Goal: Information Seeking & Learning: Learn about a topic

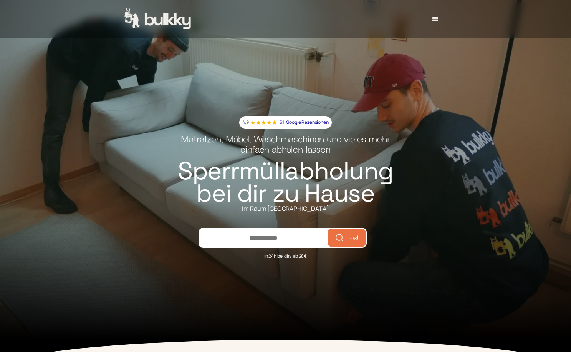
type input "*****"
click at [353, 234] on span "Los!" at bounding box center [353, 237] width 12 height 6
click at [438, 24] on div "menu" at bounding box center [435, 19] width 17 height 18
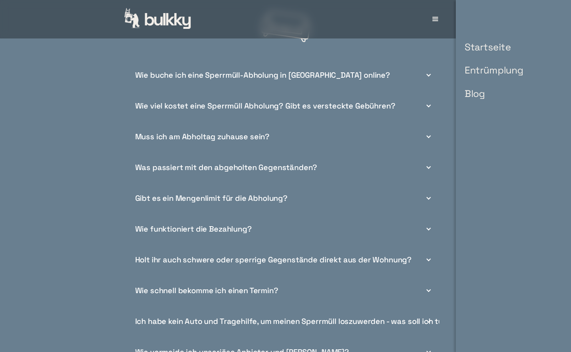
scroll to position [2847, 0]
click at [381, 101] on div "Wie viel kostet eine Sperrmüll Abholung? Gibt es versteckte Gebühren?" at bounding box center [265, 105] width 260 height 8
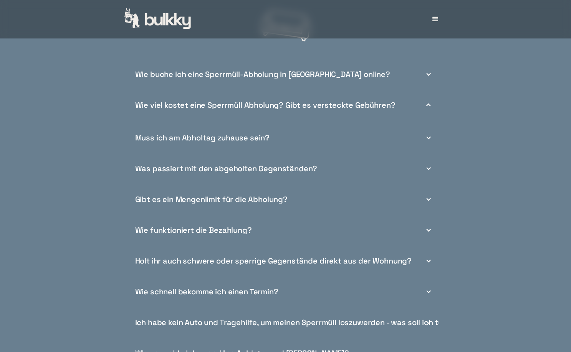
click at [381, 101] on div "Wie viel kostet eine Sperrmüll Abholung? Gibt es versteckte Gebühren?" at bounding box center [265, 105] width 260 height 8
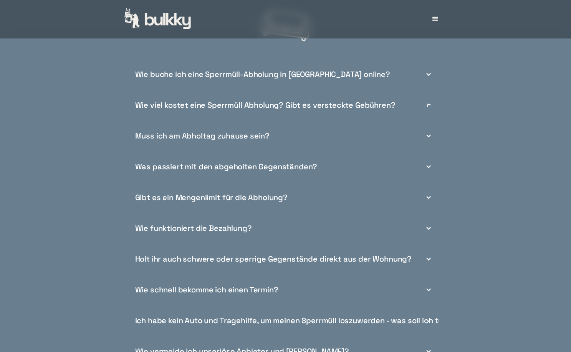
click at [381, 101] on div "Wie viel kostet eine Sperrmüll Abholung? Gibt es versteckte Gebühren?" at bounding box center [265, 105] width 260 height 8
click at [345, 128] on div "Muss ich am Abholtag zuhause sein?" at bounding box center [285, 135] width 307 height 31
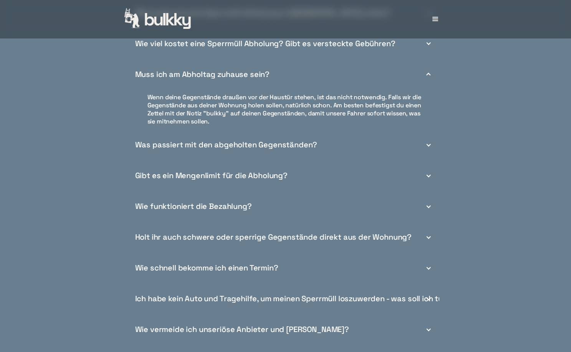
scroll to position [2910, 0]
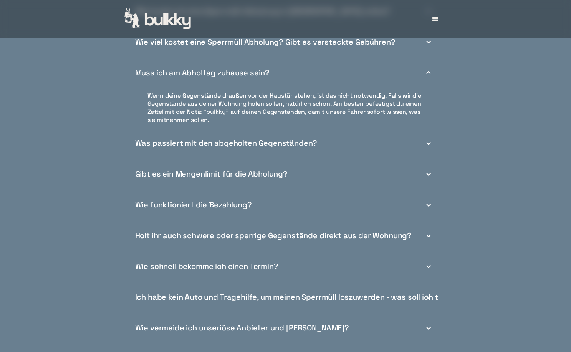
click at [335, 131] on div "Was passiert mit den abgeholten Gegenständen?" at bounding box center [285, 143] width 307 height 31
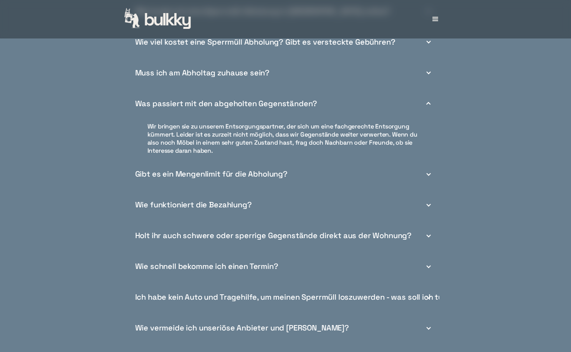
click at [289, 159] on div "Gibt es ein Mengenlimit für die Abholung?" at bounding box center [285, 174] width 307 height 31
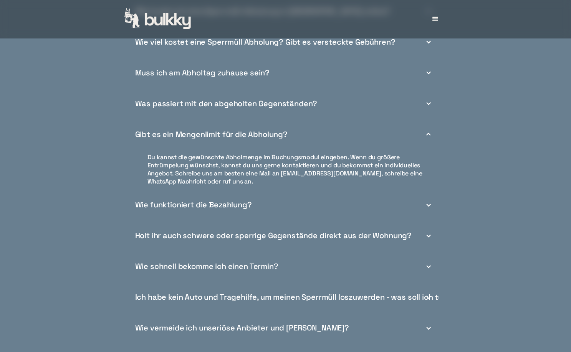
click at [315, 192] on div "Wie funktioniert die Bezahlung?" at bounding box center [285, 204] width 307 height 31
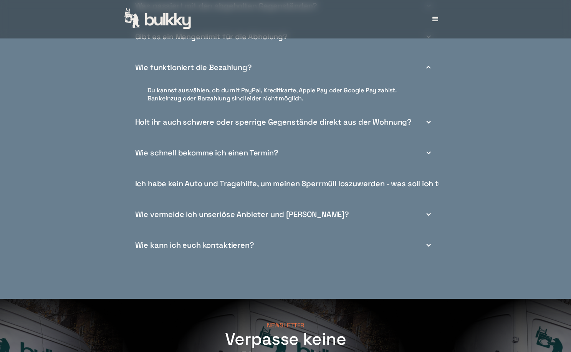
scroll to position [3008, 0]
click at [411, 233] on div "Wie kann ich euch kontaktieren?" at bounding box center [285, 244] width 307 height 31
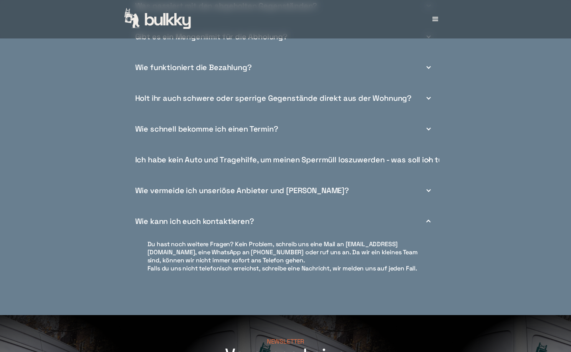
click at [483, 1] on div "Startseite Entrümplung Blog" at bounding box center [285, 19] width 571 height 38
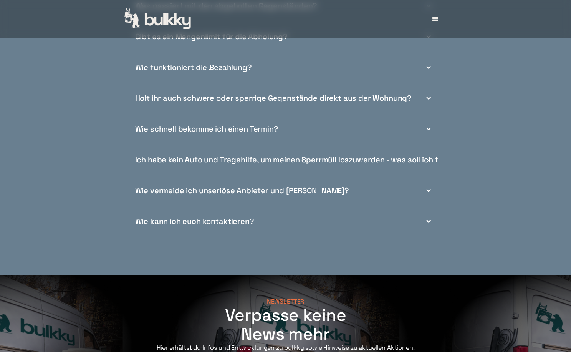
click at [355, 94] on div "Holt ihr auch schwere oder sperrige Gegenstände direkt aus der Wohnung?" at bounding box center [273, 98] width 277 height 8
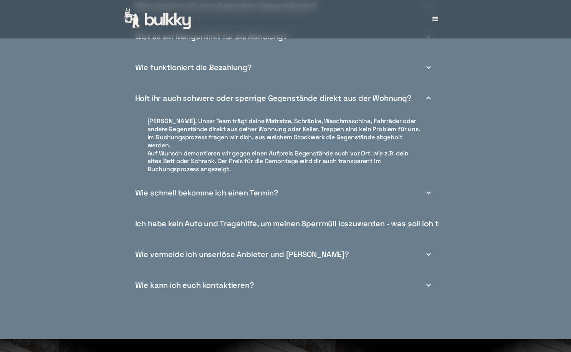
click at [419, 180] on div "Wie schnell bekomme ich einen Termin?" at bounding box center [285, 192] width 307 height 31
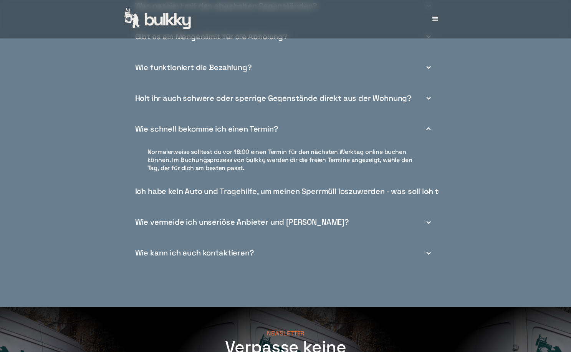
click at [366, 187] on div "Ich habe kein Auto und Tragehilfe, um meinen Sperrmüll loszuwerden - was soll i…" at bounding box center [293, 191] width 317 height 8
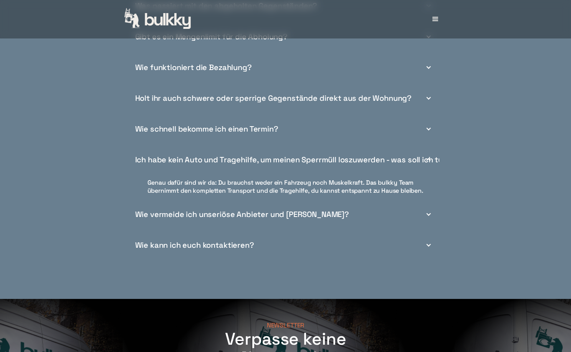
click at [245, 210] on div "Wie vermeide ich unseriöse Anbieter und [PERSON_NAME]?" at bounding box center [242, 214] width 214 height 8
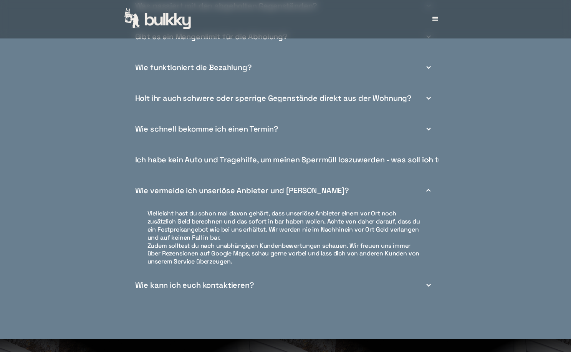
click at [228, 281] on div "Wie kann ich euch kontaktieren?" at bounding box center [194, 285] width 119 height 8
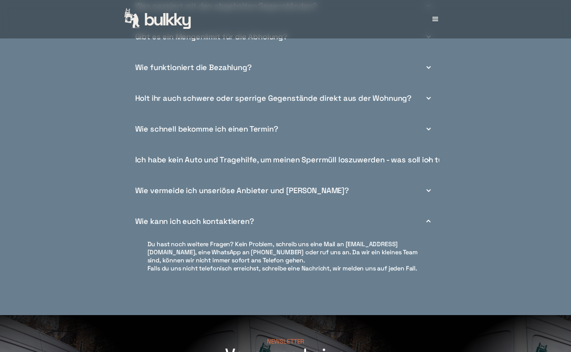
click at [277, 186] on div "Wie vermeide ich unseriöse Anbieter und [PERSON_NAME]?" at bounding box center [242, 190] width 214 height 8
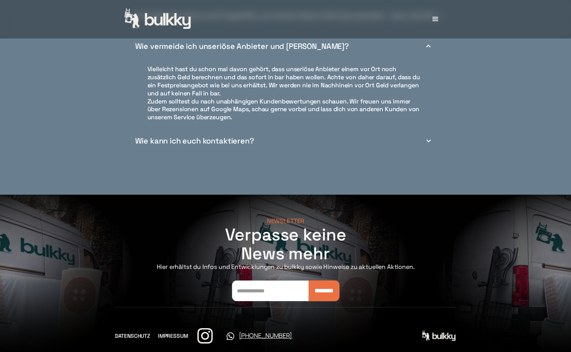
scroll to position [3151, 0]
